Goal: Task Accomplishment & Management: Complete application form

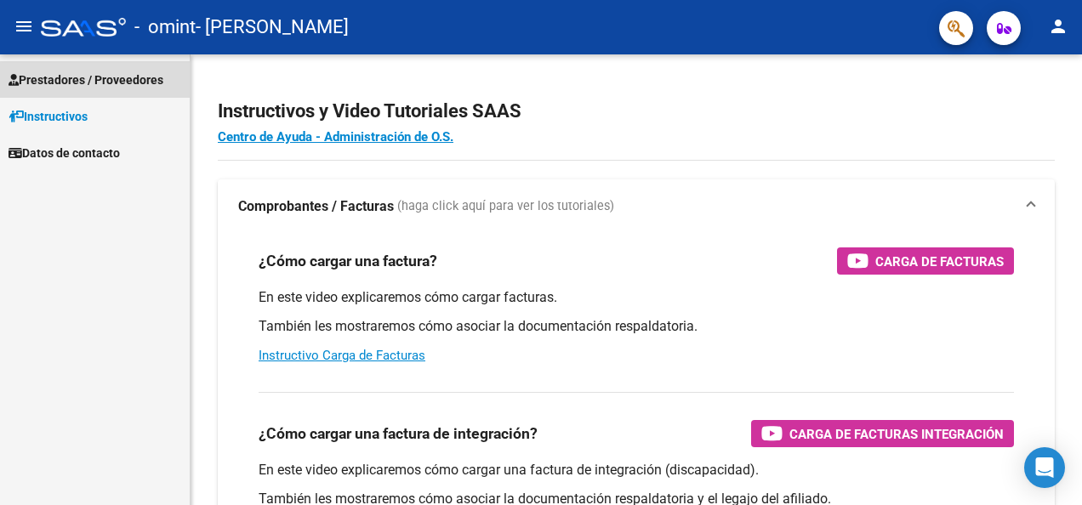
click at [131, 81] on span "Prestadores / Proveedores" at bounding box center [86, 80] width 155 height 19
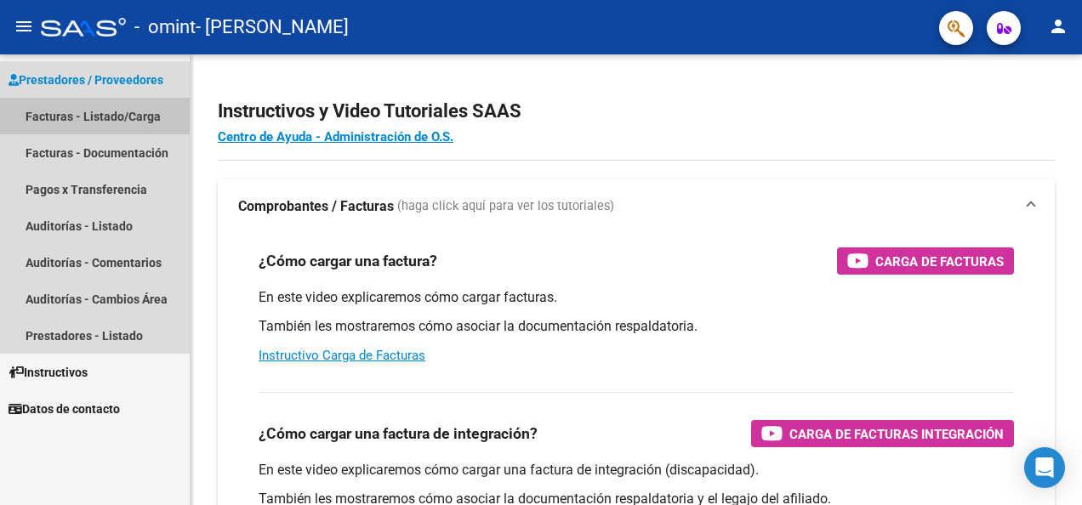
click at [126, 116] on link "Facturas - Listado/Carga" at bounding box center [95, 116] width 190 height 37
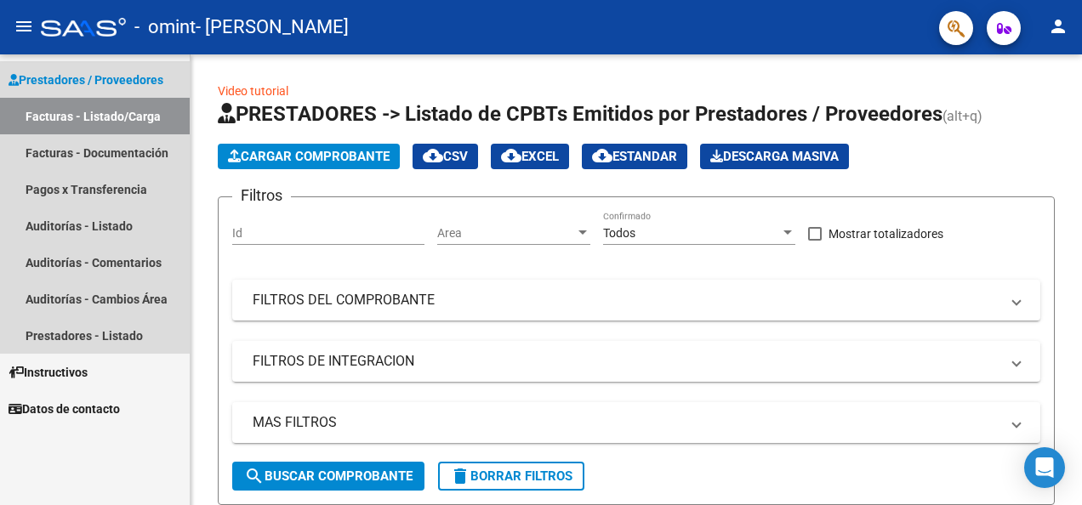
click at [124, 71] on span "Prestadores / Proveedores" at bounding box center [86, 80] width 155 height 19
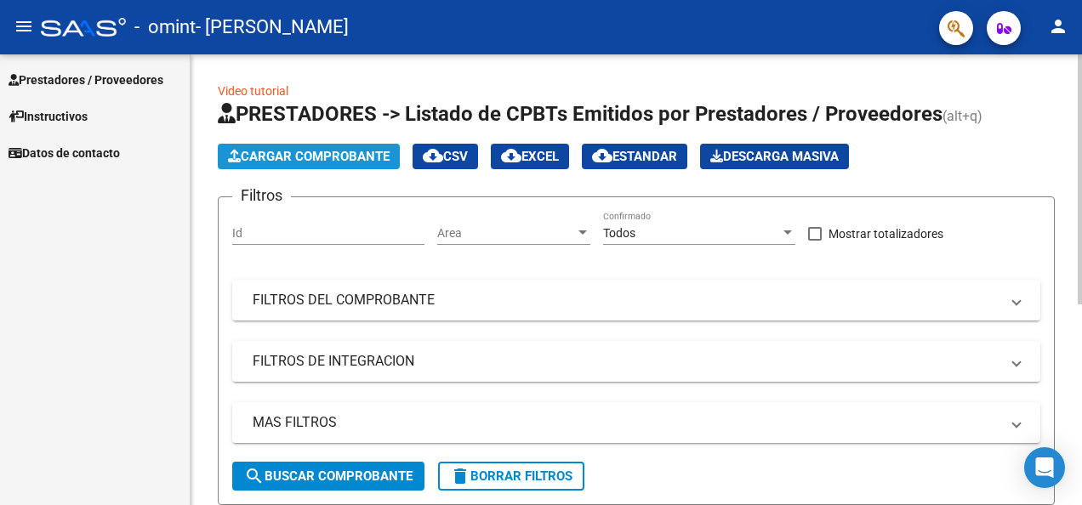
click at [308, 157] on span "Cargar Comprobante" at bounding box center [309, 156] width 162 height 15
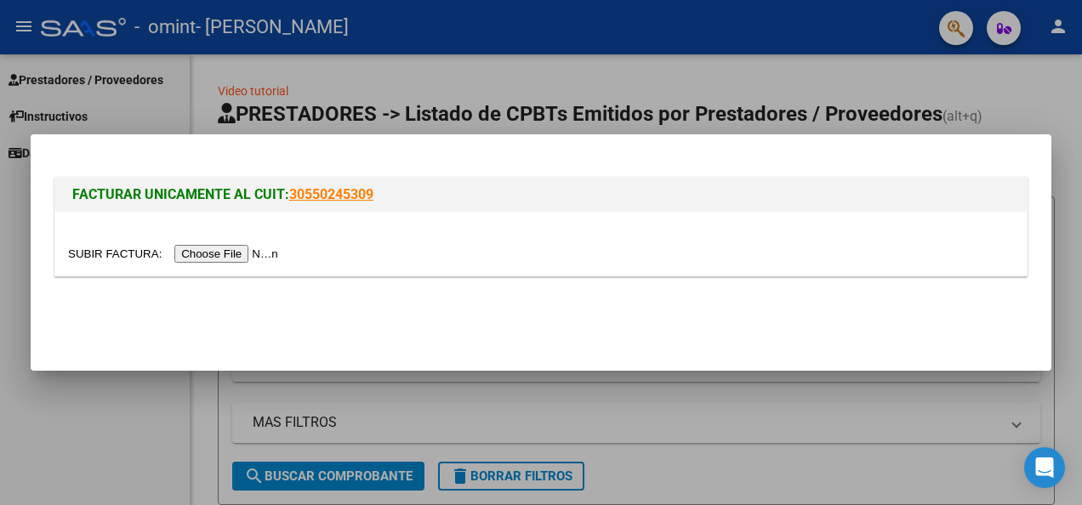
click at [202, 254] on input "file" at bounding box center [175, 254] width 215 height 18
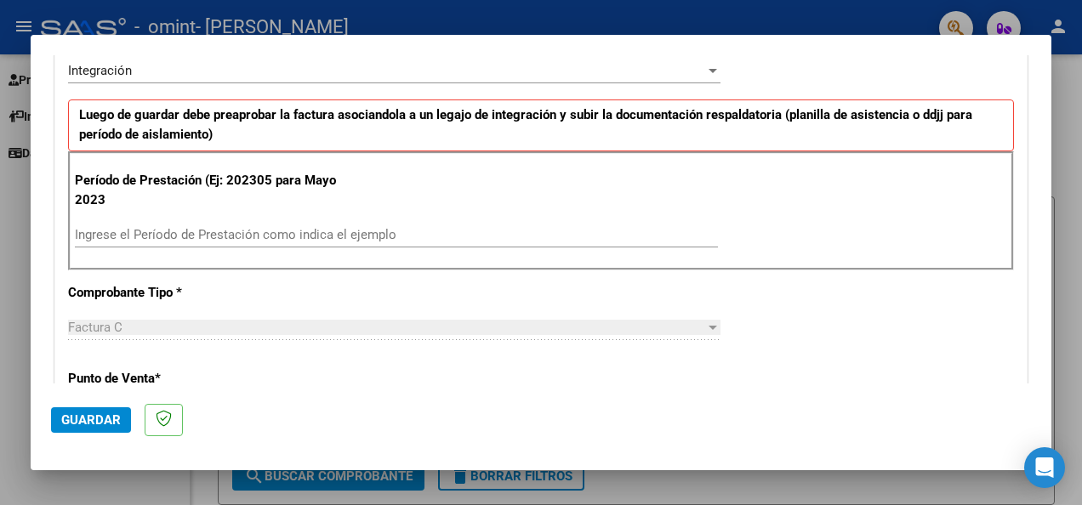
scroll to position [402, 0]
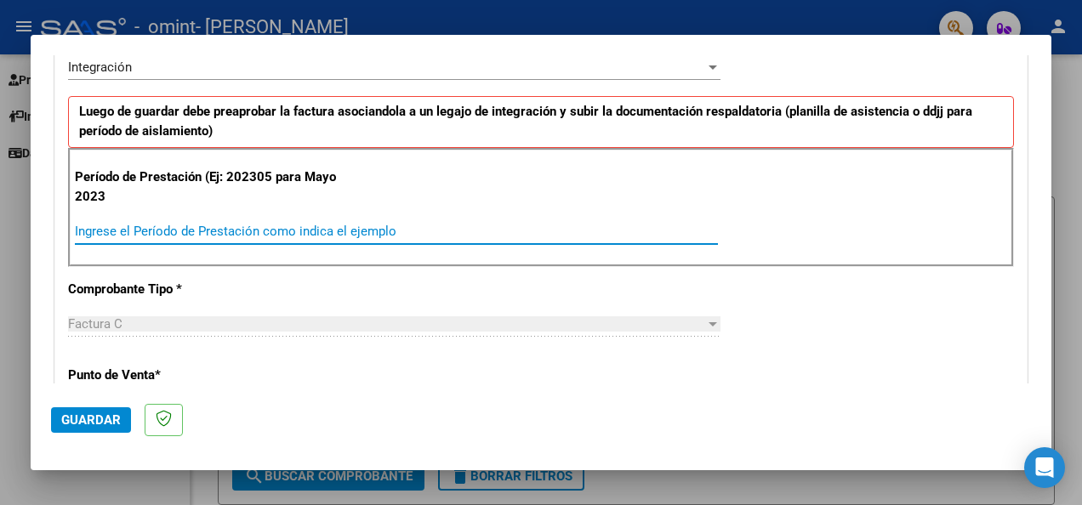
click at [302, 228] on input "Ingrese el Período de Prestación como indica el ejemplo" at bounding box center [396, 231] width 643 height 15
type input "202507"
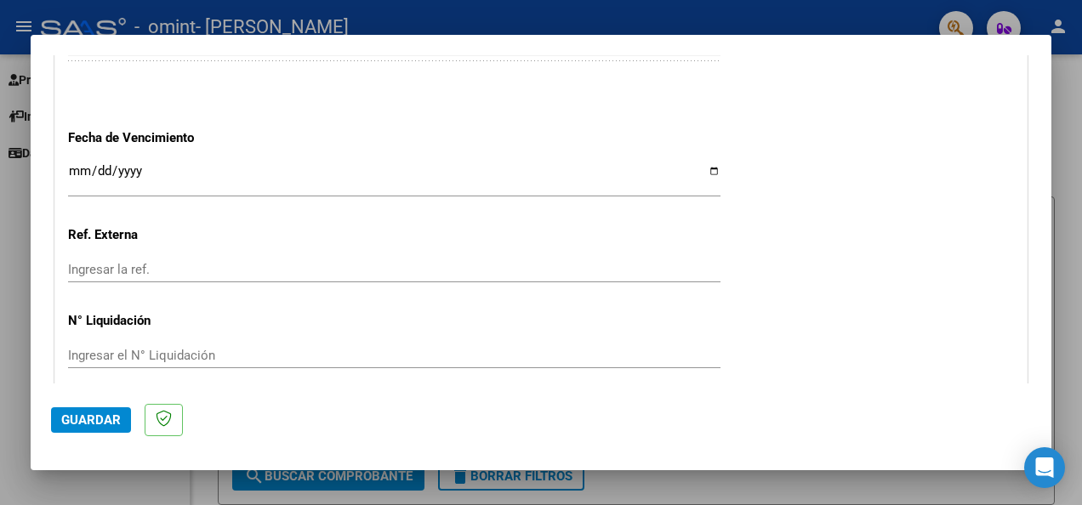
scroll to position [1137, 0]
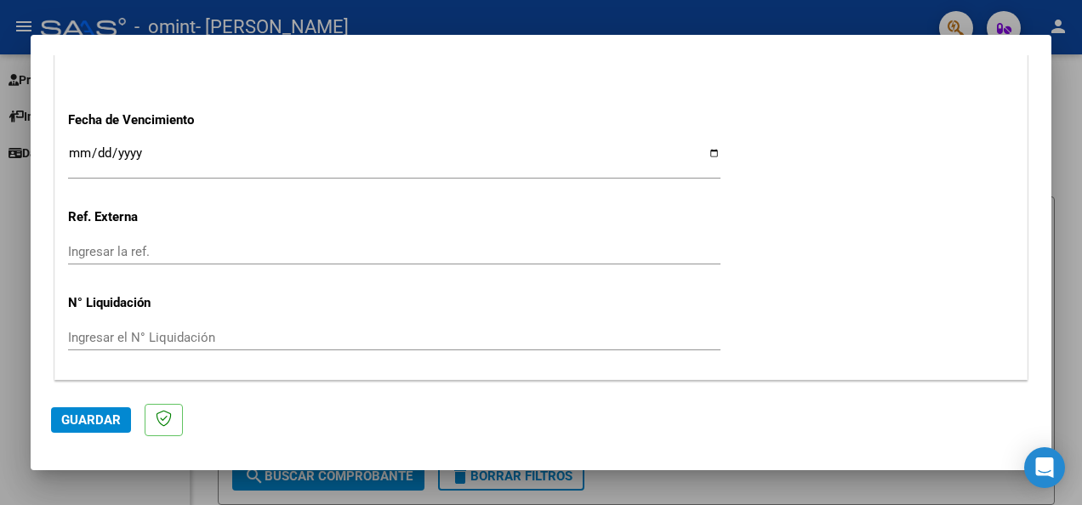
click at [1032, 333] on mat-dialog-content "COMPROBANTE VER COMPROBANTE El comprobante fue leído exitosamente. DATOS DEL CO…" at bounding box center [541, 219] width 1021 height 328
click at [94, 418] on span "Guardar" at bounding box center [91, 420] width 60 height 15
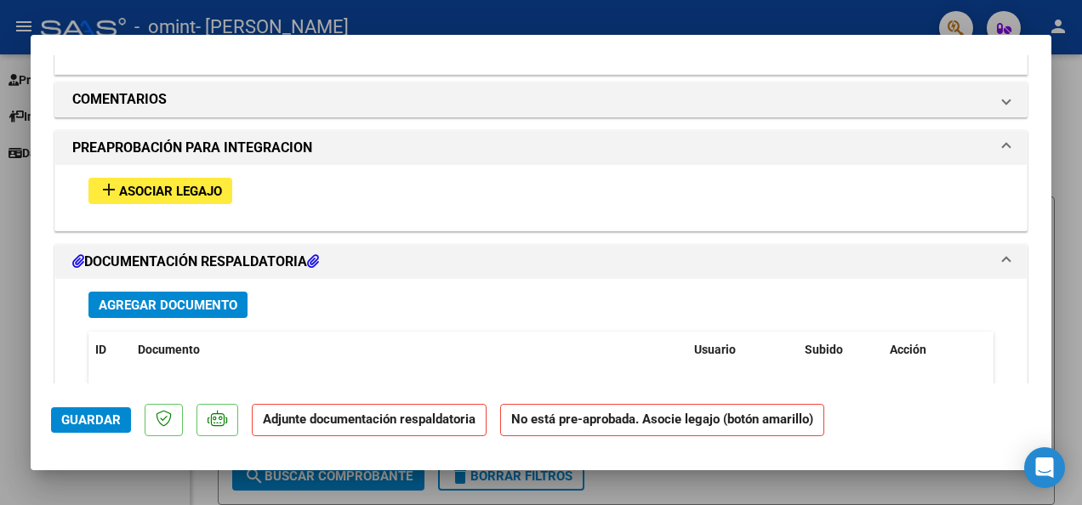
scroll to position [1471, 0]
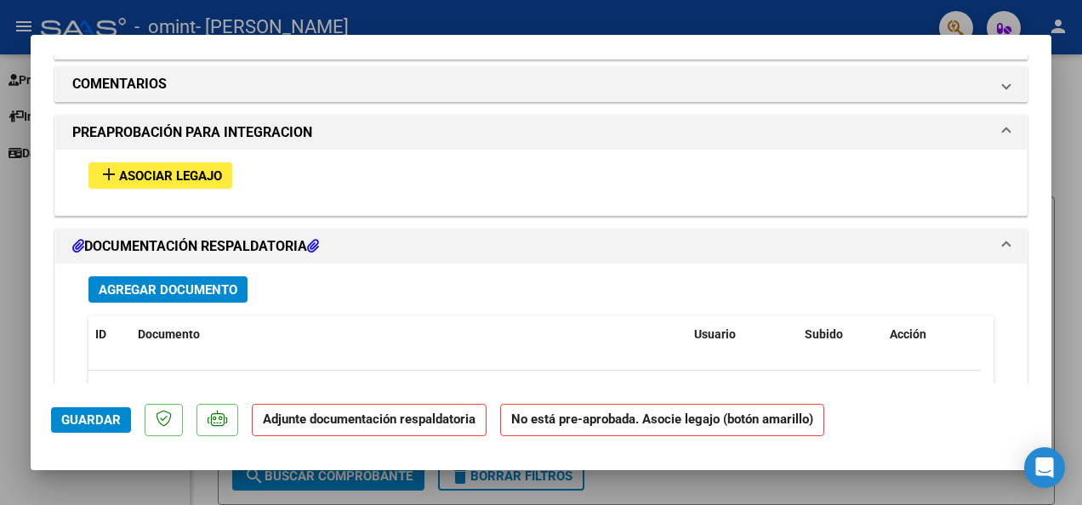
click at [199, 179] on span "Asociar Legajo" at bounding box center [170, 175] width 103 height 15
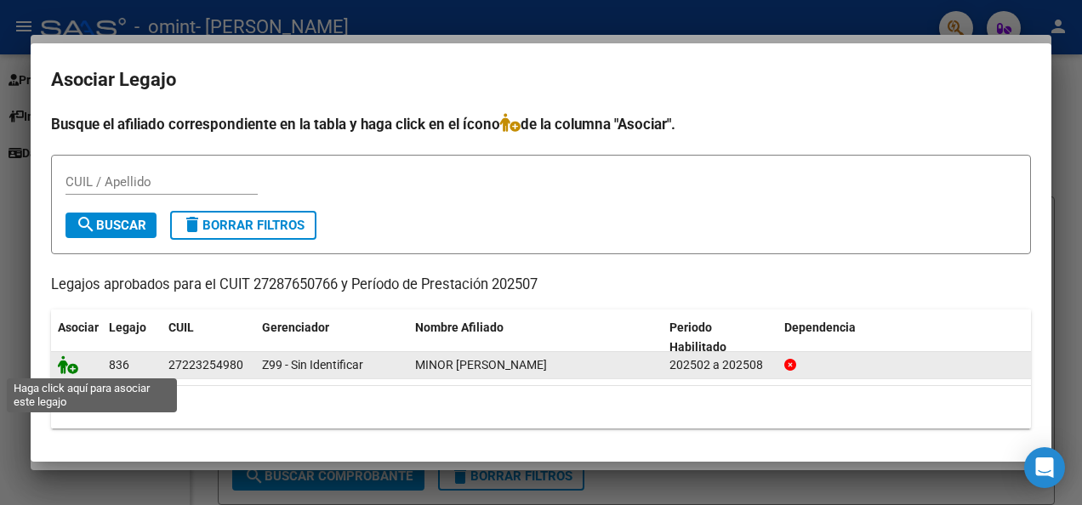
click at [70, 366] on icon at bounding box center [68, 365] width 20 height 19
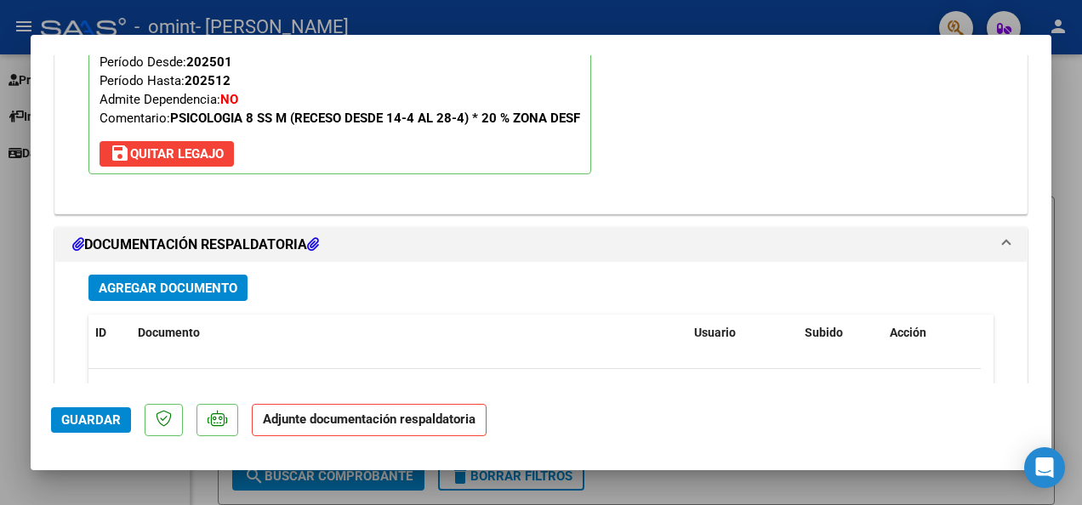
scroll to position [1756, 0]
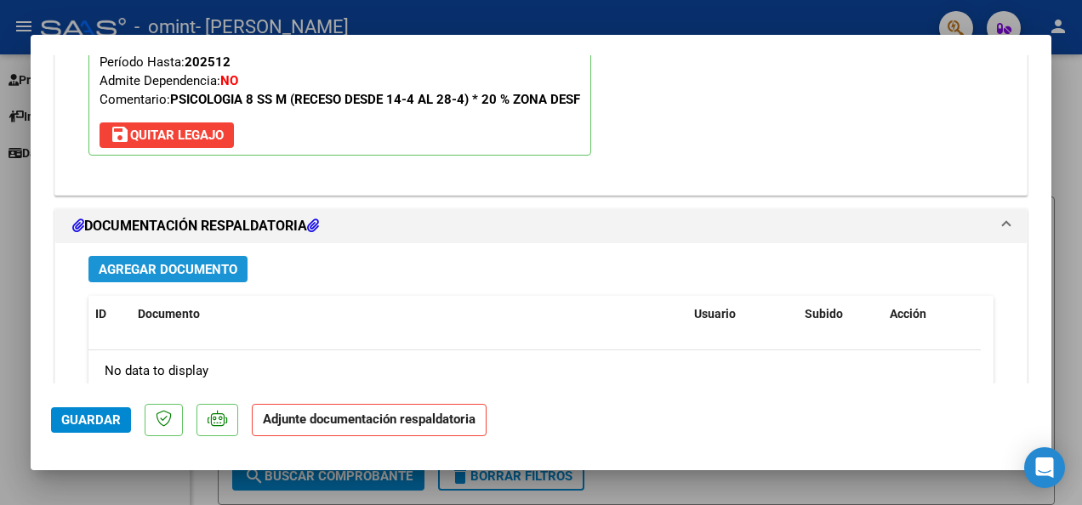
click at [208, 262] on span "Agregar Documento" at bounding box center [168, 269] width 139 height 15
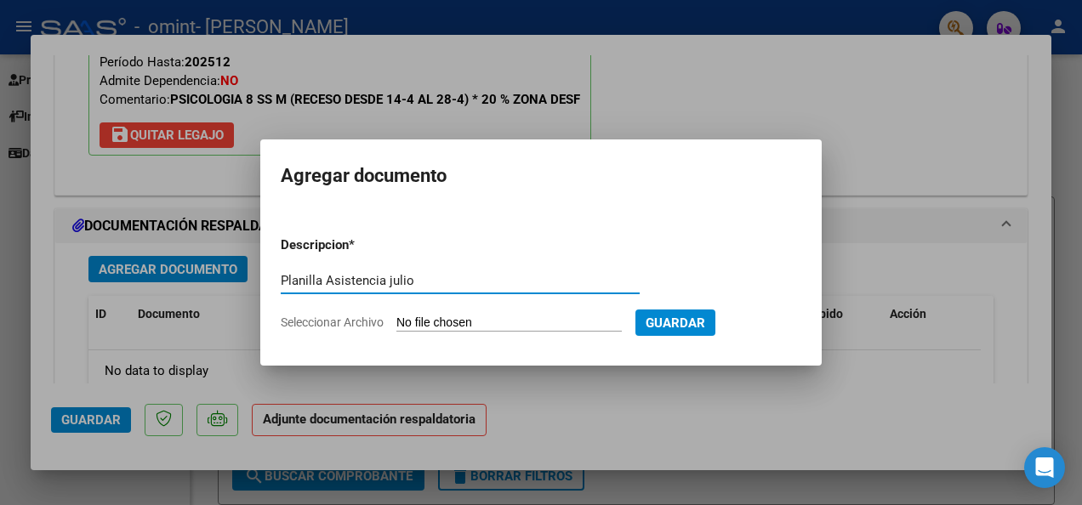
type input "Planilla Asistencia julio"
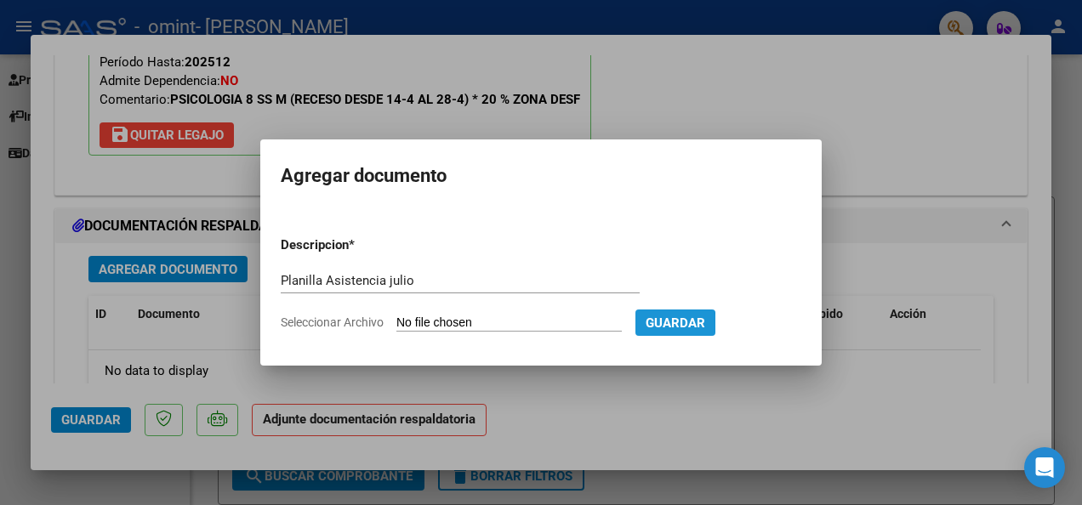
click at [661, 325] on span "Guardar" at bounding box center [676, 323] width 60 height 15
click at [478, 325] on input "Seleccionar Archivo" at bounding box center [510, 324] width 226 height 16
type input "C:\fakepath\CamScanner [DATE] 17.24.pdf"
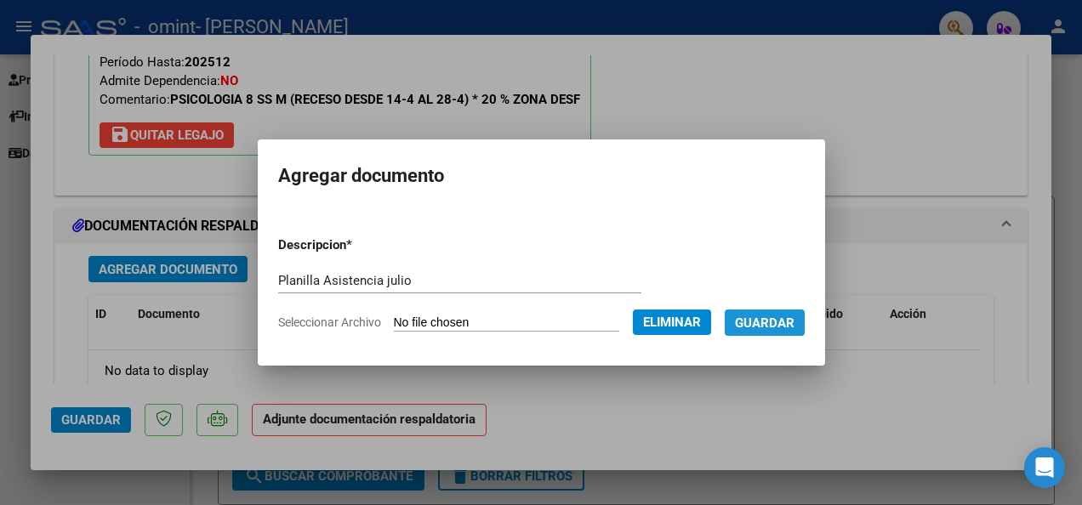
click at [762, 329] on span "Guardar" at bounding box center [765, 323] width 60 height 15
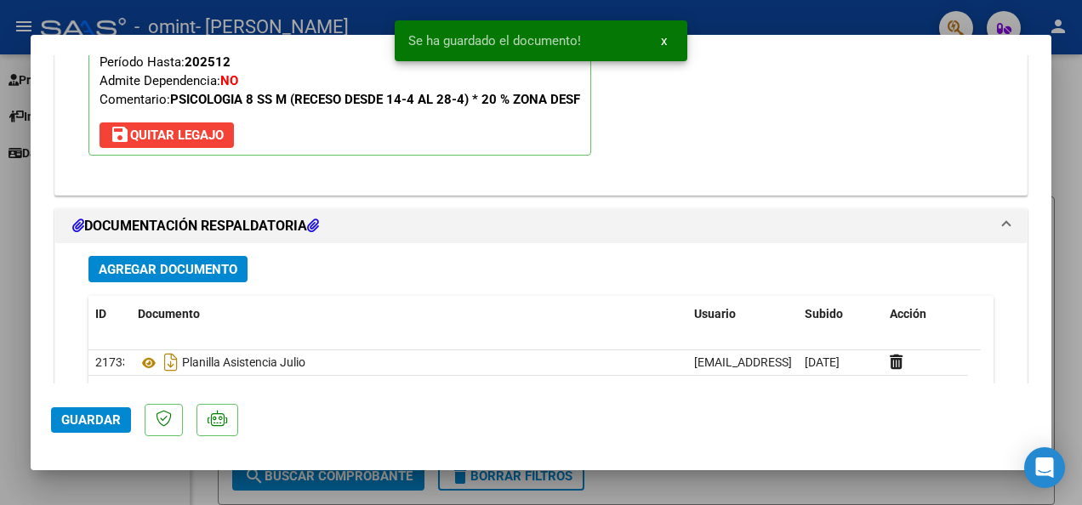
scroll to position [1972, 0]
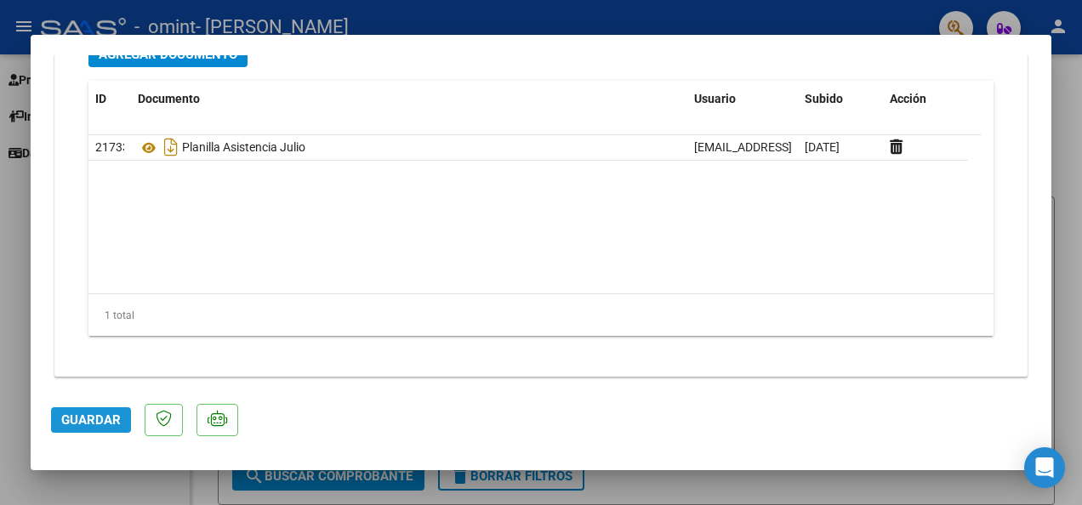
click at [90, 419] on span "Guardar" at bounding box center [91, 420] width 60 height 15
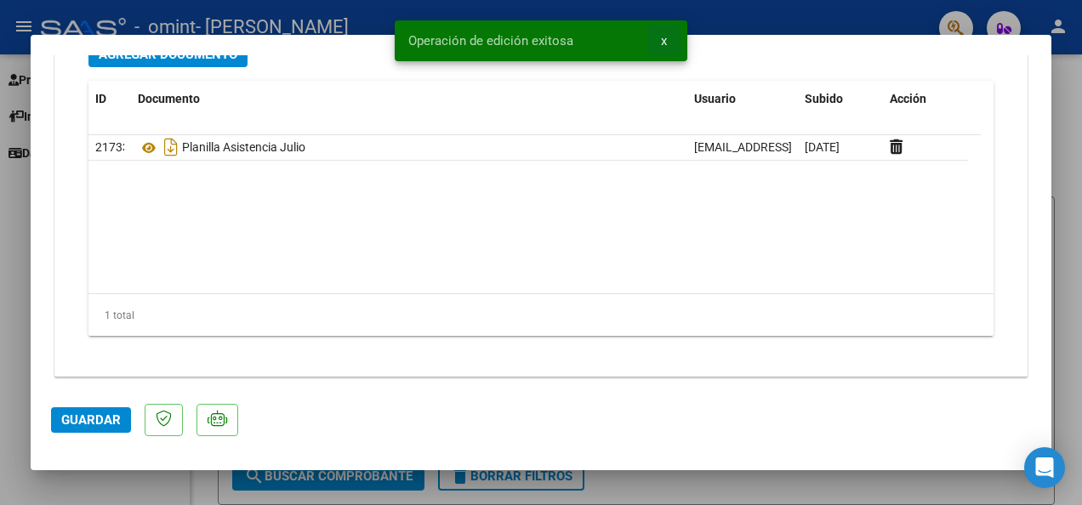
click at [666, 39] on span "x" at bounding box center [664, 40] width 6 height 15
